Goal: Task Accomplishment & Management: Manage account settings

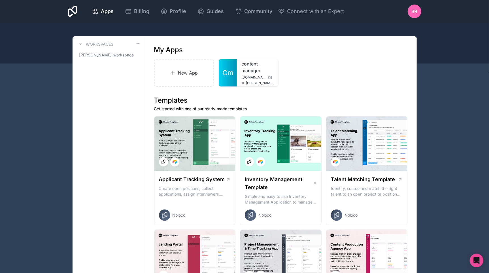
click at [0, 0] on icon at bounding box center [0, 0] width 0 height 0
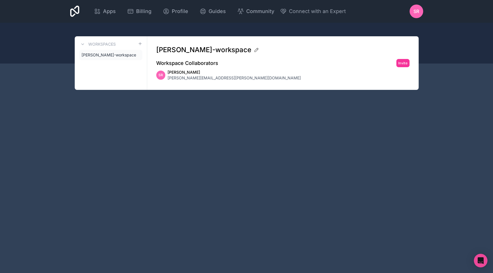
click at [180, 78] on span "[PERSON_NAME][EMAIL_ADDRESS][PERSON_NAME][DOMAIN_NAME]" at bounding box center [234, 78] width 133 height 6
click at [162, 69] on div "SR [PERSON_NAME] [EMAIL_ADDRESS][PERSON_NAME][PERSON_NAME][DOMAIN_NAME]" at bounding box center [282, 74] width 253 height 11
click at [137, 12] on span "Billing" at bounding box center [143, 11] width 15 height 8
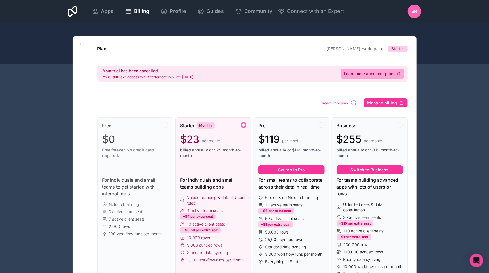
click at [139, 128] on div "Free" at bounding box center [135, 125] width 66 height 7
click at [155, 126] on div "Free" at bounding box center [135, 125] width 66 height 7
click at [173, 12] on span "Profile" at bounding box center [178, 11] width 16 height 8
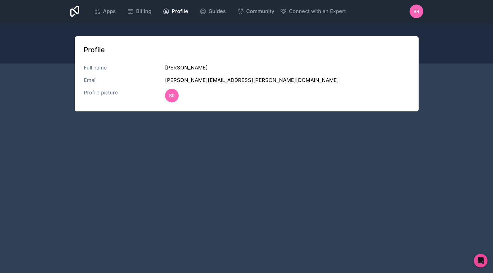
click at [109, 10] on span "Apps" at bounding box center [109, 11] width 13 height 8
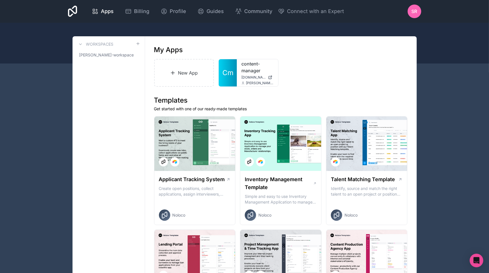
click at [140, 8] on span "Billing" at bounding box center [141, 11] width 15 height 8
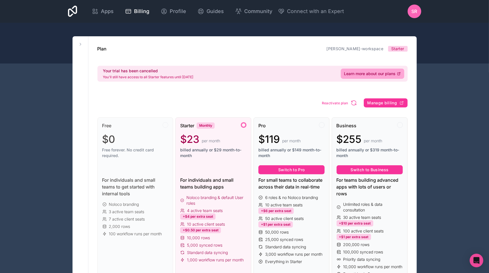
click at [100, 13] on div "Apps" at bounding box center [103, 11] width 22 height 8
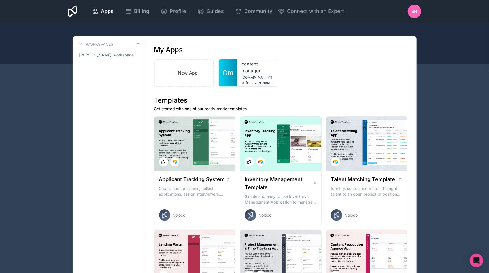
click at [0, 0] on icon at bounding box center [0, 0] width 0 height 0
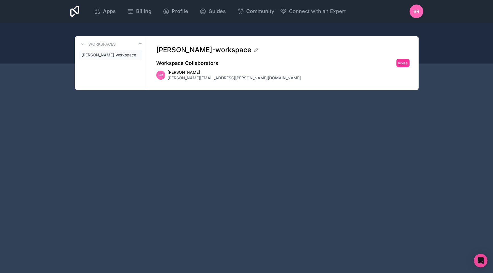
click at [140, 10] on span "Billing" at bounding box center [143, 11] width 15 height 8
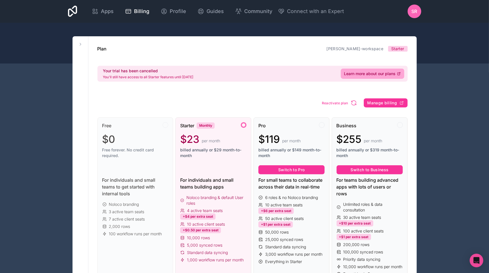
click at [104, 11] on span "Apps" at bounding box center [107, 11] width 13 height 8
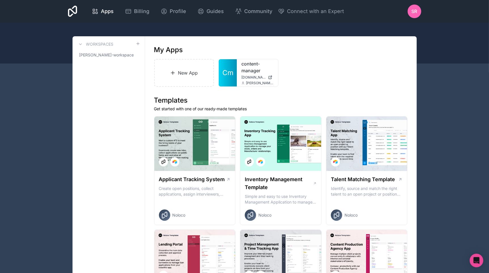
click at [0, 0] on icon at bounding box center [0, 0] width 0 height 0
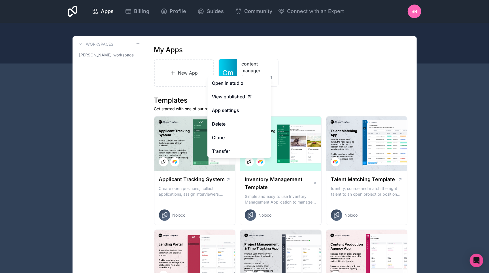
click at [231, 126] on button "Delete" at bounding box center [238, 124] width 63 height 14
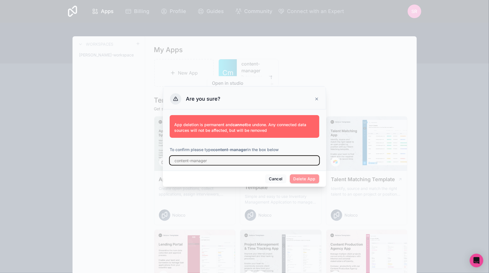
click at [207, 159] on input "text" at bounding box center [245, 160] width 150 height 9
drag, startPoint x: 206, startPoint y: 159, endPoint x: 169, endPoint y: 156, distance: 36.9
click at [169, 156] on div "App deletion is permanent and cannot be undone. Any connected data sources will…" at bounding box center [244, 139] width 163 height 61
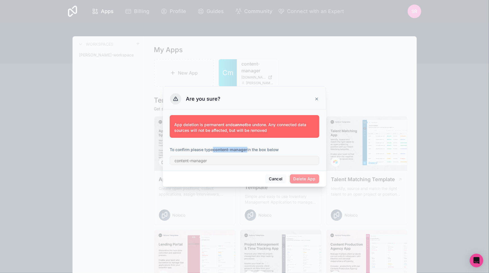
drag, startPoint x: 221, startPoint y: 149, endPoint x: 248, endPoint y: 149, distance: 27.5
click at [248, 149] on p "To confirm please type content-manager in the box below" at bounding box center [245, 150] width 150 height 6
copy strong "content-manager"
drag, startPoint x: 246, startPoint y: 156, endPoint x: 247, endPoint y: 159, distance: 3.5
click at [245, 157] on input "text" at bounding box center [245, 160] width 150 height 9
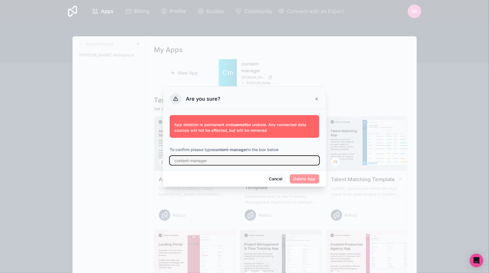
paste input "content-manager"
type input "content-manager"
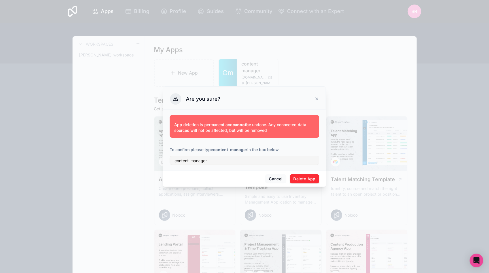
click at [300, 180] on button "Delete App" at bounding box center [305, 178] width 30 height 9
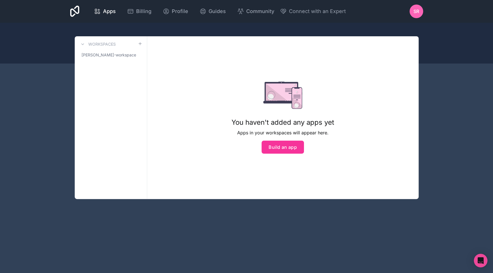
click at [168, 27] on div at bounding box center [246, 43] width 493 height 41
click at [127, 23] on div at bounding box center [246, 43] width 493 height 41
click at [102, 55] on span "[PERSON_NAME]-workspace" at bounding box center [109, 55] width 55 height 6
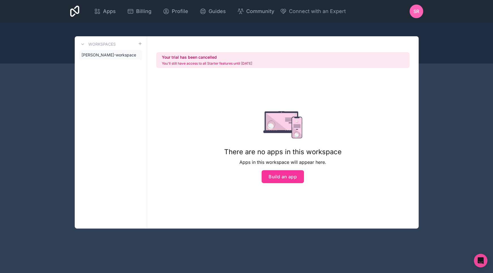
drag, startPoint x: 163, startPoint y: 63, endPoint x: 291, endPoint y: 66, distance: 128.6
click at [282, 64] on div "Your trial has been cancelled You'll still have access to all Starter features …" at bounding box center [282, 60] width 253 height 16
click at [290, 64] on div "Your trial has been cancelled You'll still have access to all Starter features …" at bounding box center [282, 60] width 253 height 16
click at [285, 174] on button "Build an app" at bounding box center [283, 176] width 42 height 13
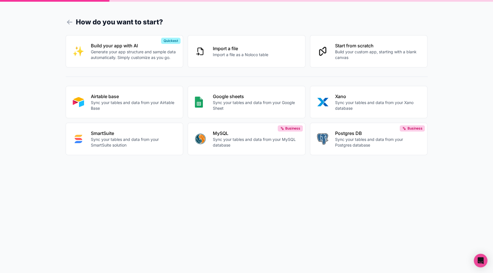
click at [122, 95] on p "Airtable base" at bounding box center [134, 96] width 86 height 7
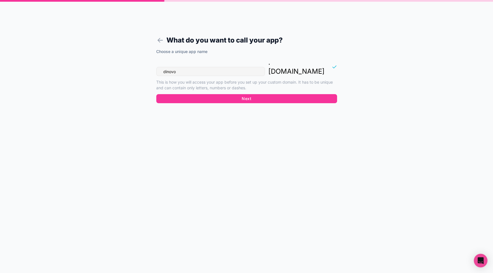
click at [157, 37] on icon at bounding box center [160, 40] width 8 height 8
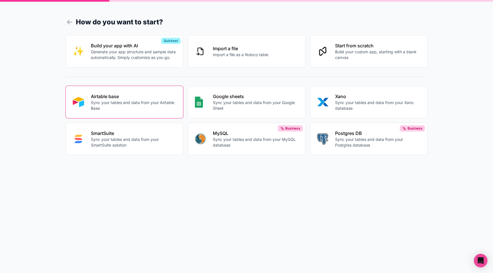
click at [67, 18] on h1 "How do you want to start?" at bounding box center [247, 22] width 362 height 10
click at [71, 23] on icon at bounding box center [70, 22] width 8 height 8
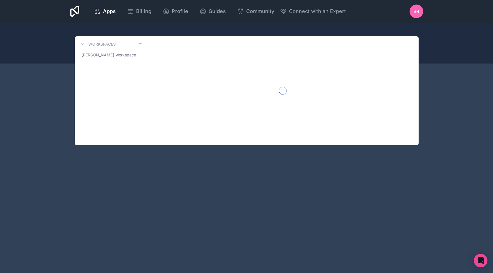
click at [111, 52] on span "[PERSON_NAME]-workspace" at bounding box center [109, 55] width 55 height 6
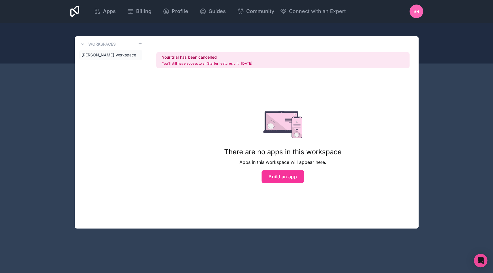
click at [112, 13] on span "Apps" at bounding box center [109, 11] width 13 height 8
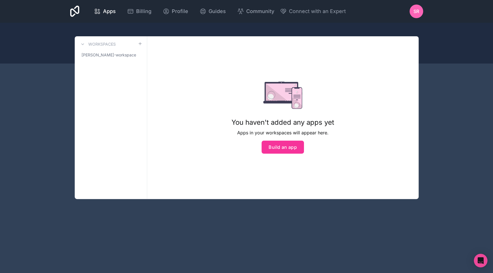
click at [124, 11] on link "Billing" at bounding box center [139, 11] width 33 height 12
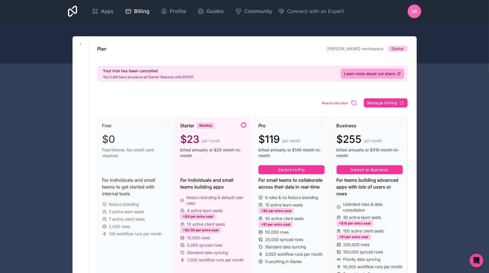
click at [173, 10] on span "Profile" at bounding box center [178, 11] width 16 height 8
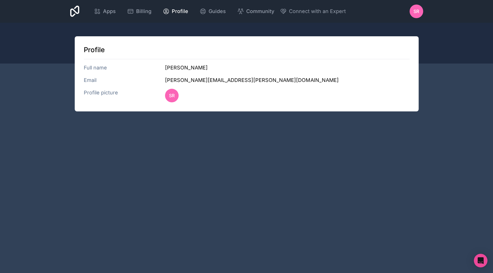
click at [224, 12] on span "Guides" at bounding box center [217, 11] width 17 height 8
click at [419, 9] on div "SR" at bounding box center [417, 12] width 14 height 14
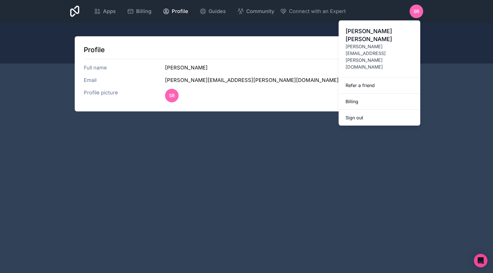
click at [368, 93] on link "Billing" at bounding box center [380, 101] width 82 height 16
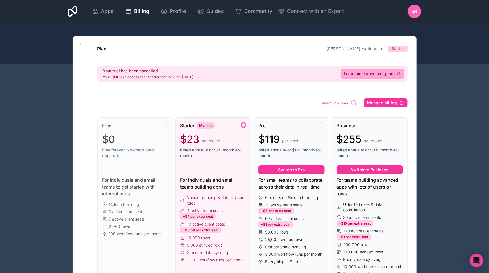
click at [414, 6] on div "SR" at bounding box center [414, 12] width 14 height 14
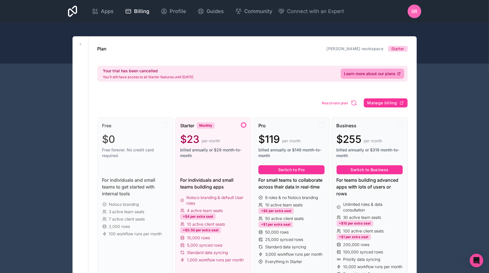
click at [418, 13] on div "SR" at bounding box center [414, 12] width 14 height 14
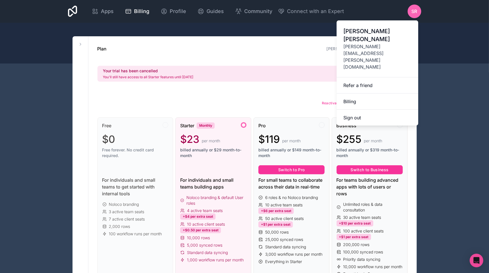
click at [381, 110] on button "Sign out" at bounding box center [377, 118] width 82 height 16
